Goal: Information Seeking & Learning: Learn about a topic

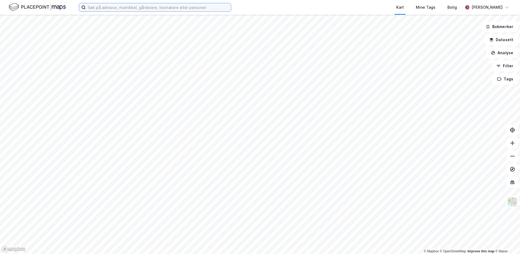
click at [131, 7] on input at bounding box center [158, 7] width 145 height 8
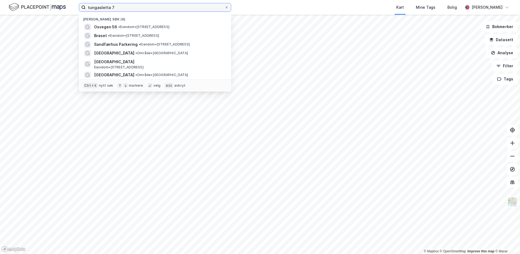
type input "tungasletta 7"
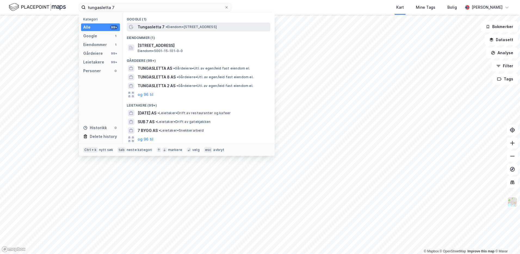
click at [168, 28] on span "• Eiendom • [STREET_ADDRESS]" at bounding box center [191, 27] width 51 height 4
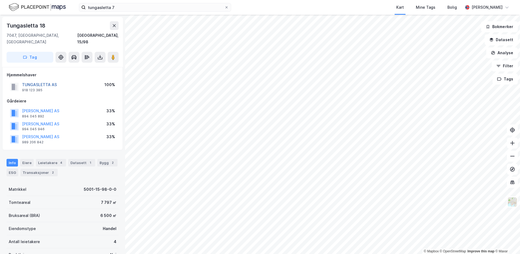
click at [0, 0] on button "TUNGASLETTA AS" at bounding box center [0, 0] width 0 height 0
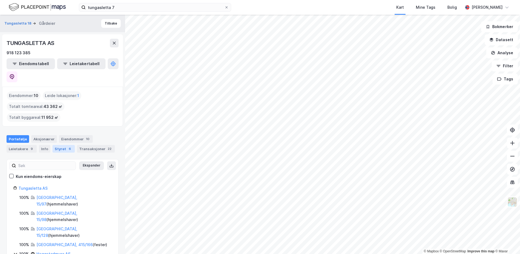
click at [62, 145] on div "Styret 6" at bounding box center [64, 149] width 22 height 8
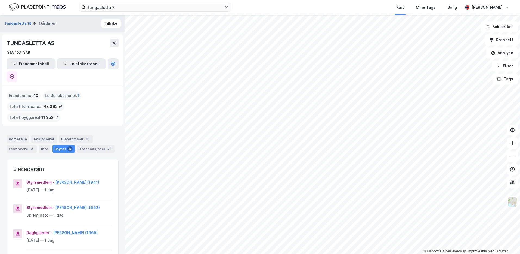
click at [26, 91] on div "Eiendommer : 10" at bounding box center [24, 95] width 34 height 9
click at [21, 135] on div "Portefølje" at bounding box center [18, 139] width 23 height 8
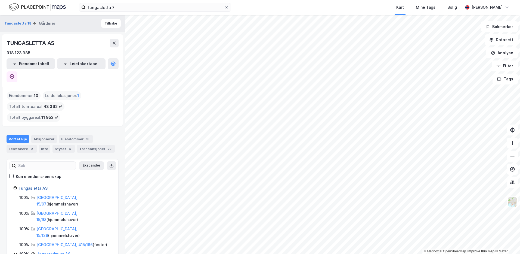
click at [41, 186] on link "Tungasletta AS" at bounding box center [33, 188] width 29 height 5
click at [18, 22] on button "Tungasletta 18" at bounding box center [18, 23] width 28 height 5
